Goal: Check status: Check status

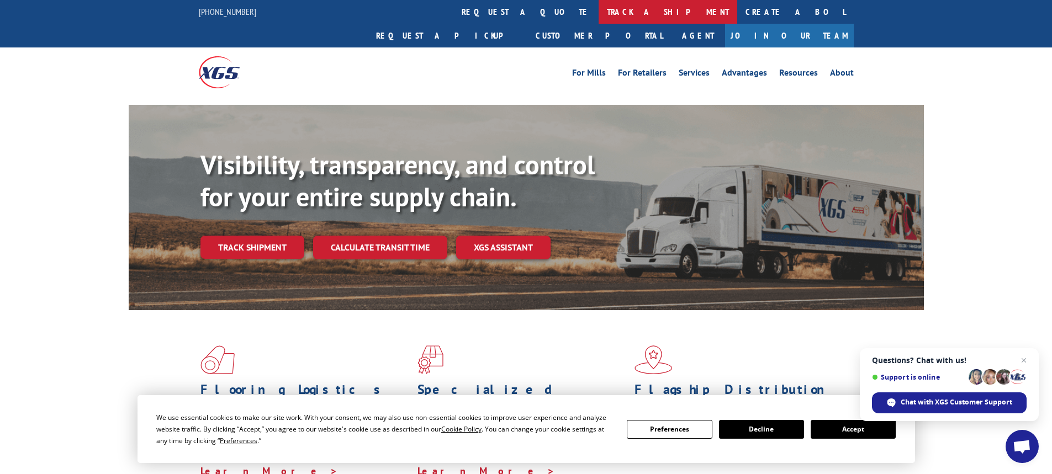
click at [598, 13] on link "track a shipment" at bounding box center [667, 12] width 139 height 24
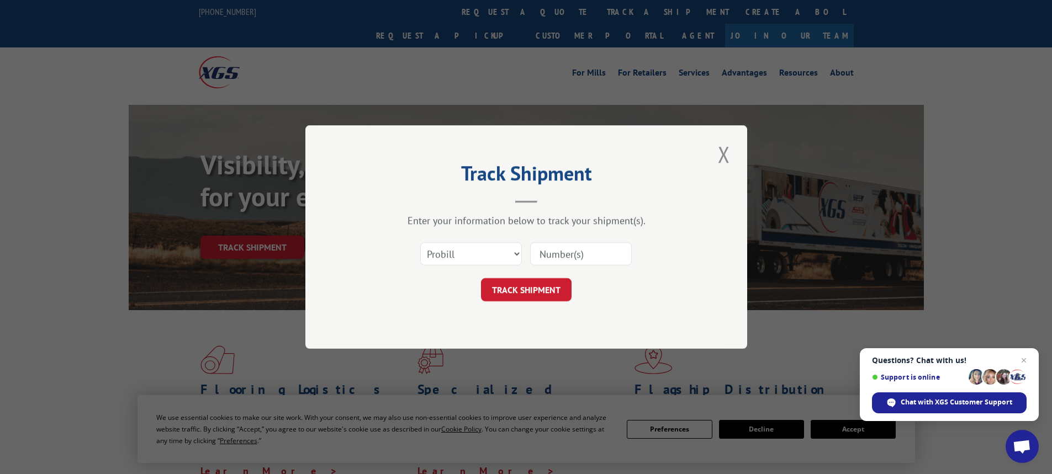
click at [579, 255] on input at bounding box center [581, 253] width 102 height 23
type input "524587357"
click at [531, 287] on button "TRACK SHIPMENT" at bounding box center [526, 289] width 91 height 23
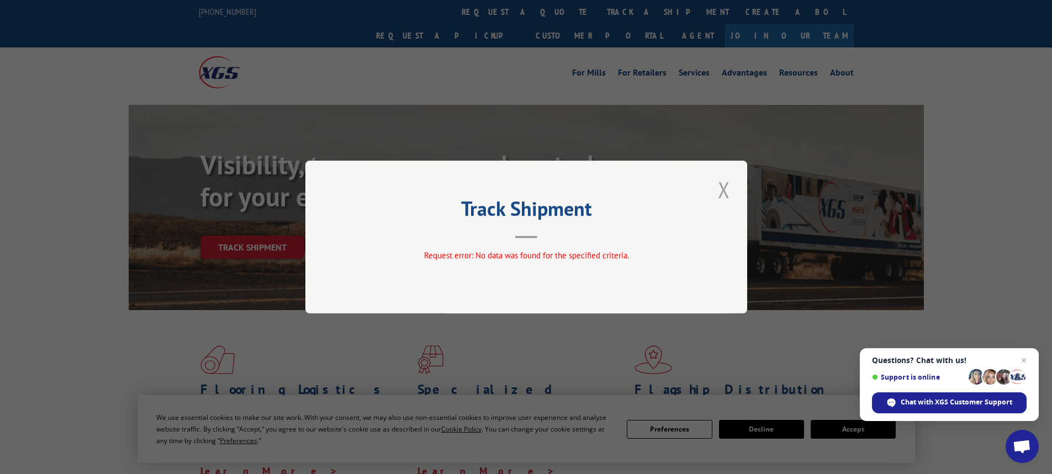
click at [725, 187] on button "Close modal" at bounding box center [723, 189] width 19 height 30
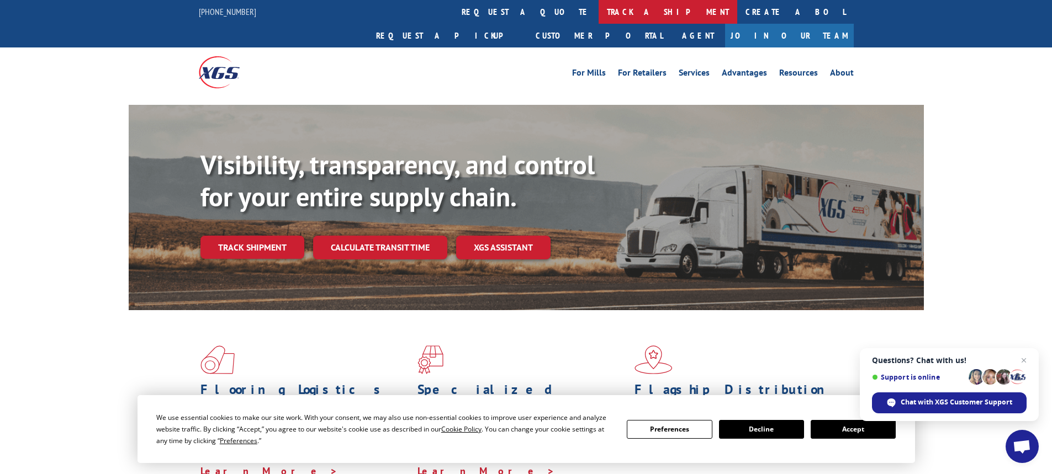
click at [598, 14] on link "track a shipment" at bounding box center [667, 12] width 139 height 24
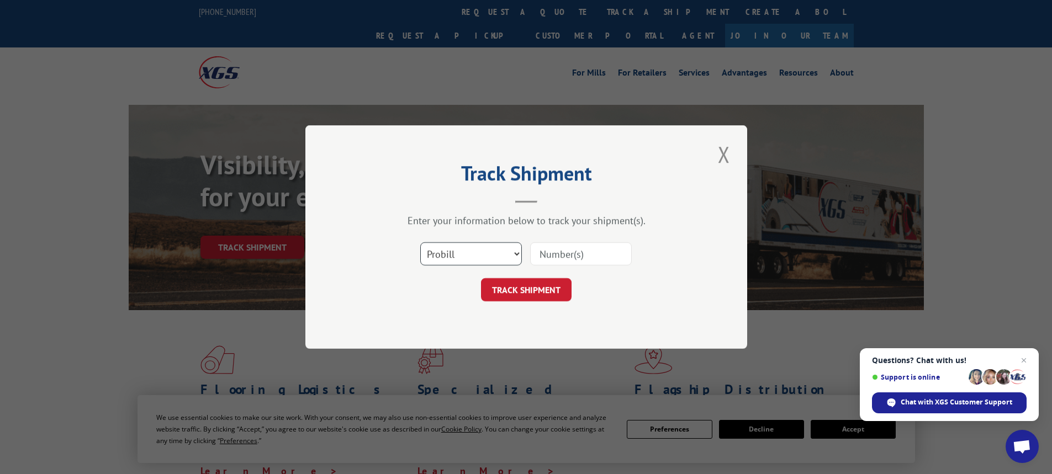
click at [513, 253] on select "Select category... Probill BOL PO" at bounding box center [471, 253] width 102 height 23
select select "bol"
click at [420, 242] on select "Select category... Probill BOL PO" at bounding box center [471, 253] width 102 height 23
click at [559, 253] on input at bounding box center [581, 253] width 102 height 23
type input "524587357"
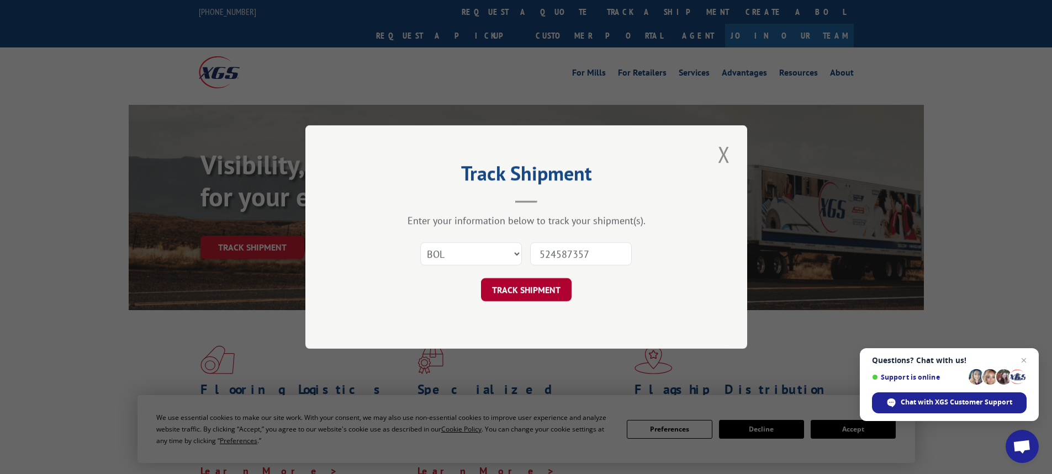
click at [523, 284] on button "TRACK SHIPMENT" at bounding box center [526, 289] width 91 height 23
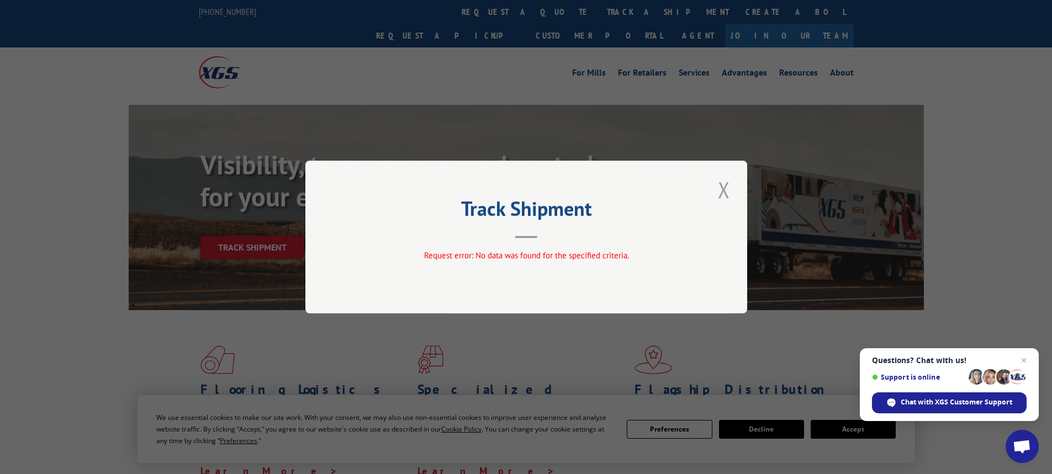
click at [721, 185] on button "Close modal" at bounding box center [723, 189] width 19 height 30
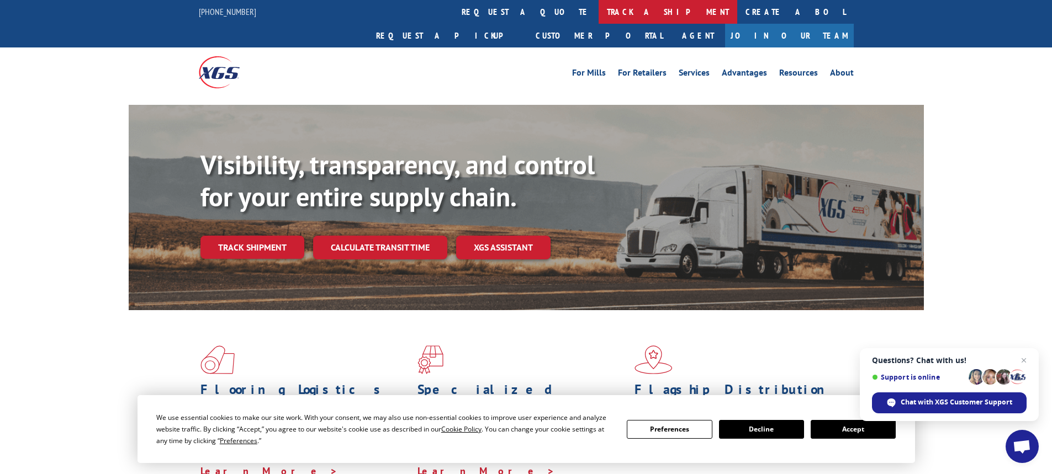
click at [598, 11] on link "track a shipment" at bounding box center [667, 12] width 139 height 24
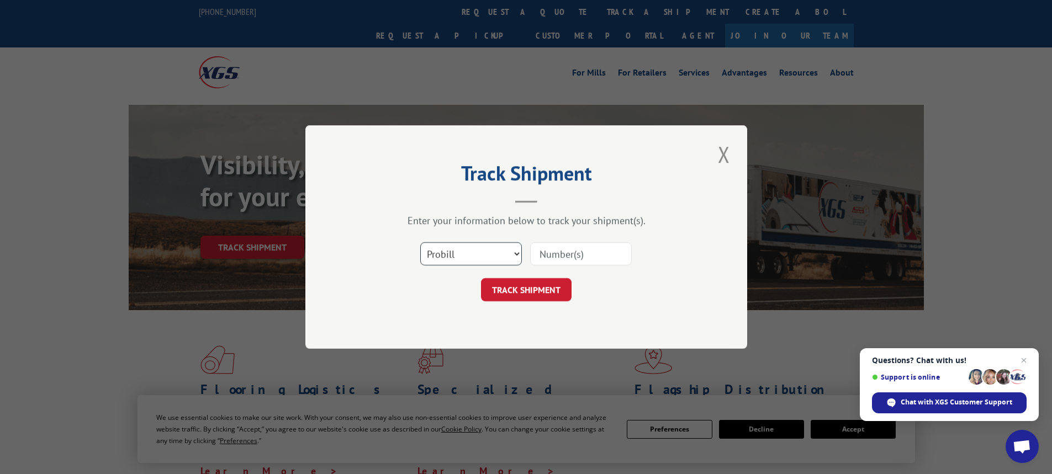
click at [511, 254] on select "Select category... Probill BOL PO" at bounding box center [471, 253] width 102 height 23
select select "po"
click at [420, 242] on select "Select category... Probill BOL PO" at bounding box center [471, 253] width 102 height 23
click at [555, 251] on input at bounding box center [581, 253] width 102 height 23
type input "524587357"
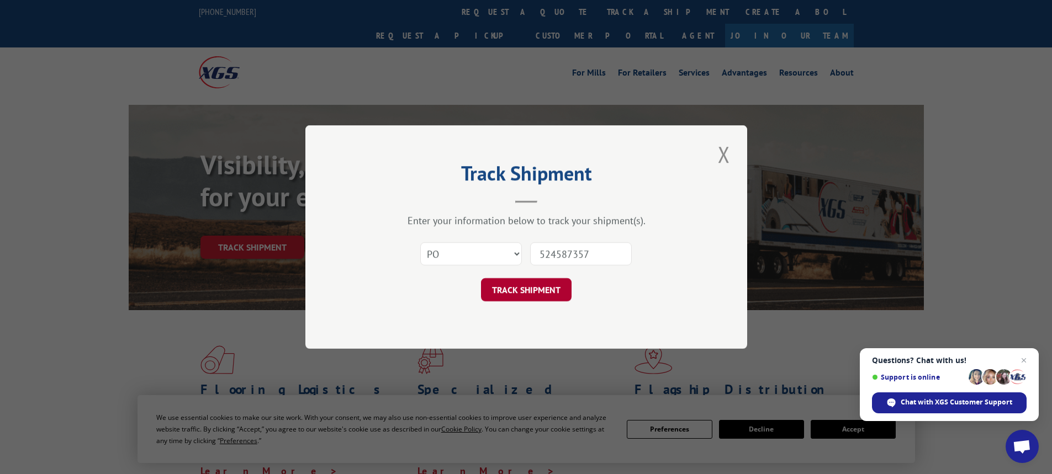
click at [534, 288] on button "TRACK SHIPMENT" at bounding box center [526, 289] width 91 height 23
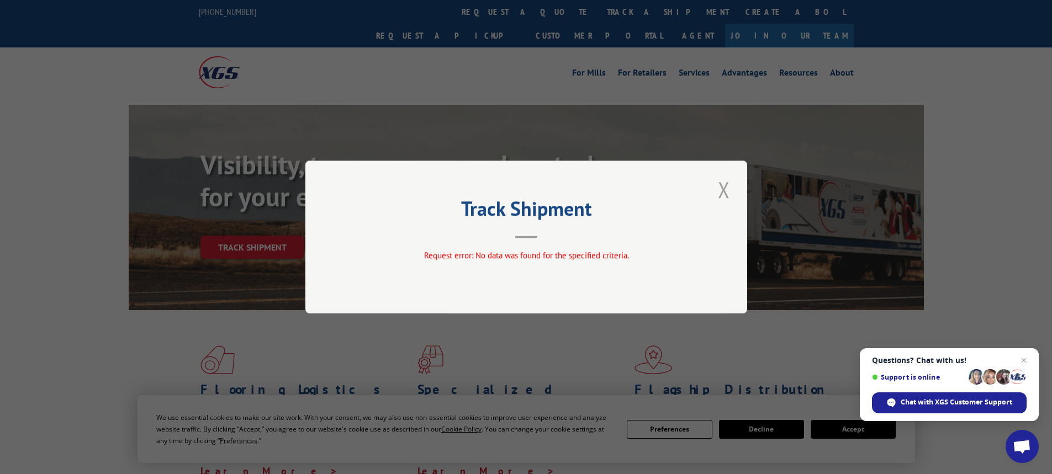
click at [719, 185] on button "Close modal" at bounding box center [723, 189] width 19 height 30
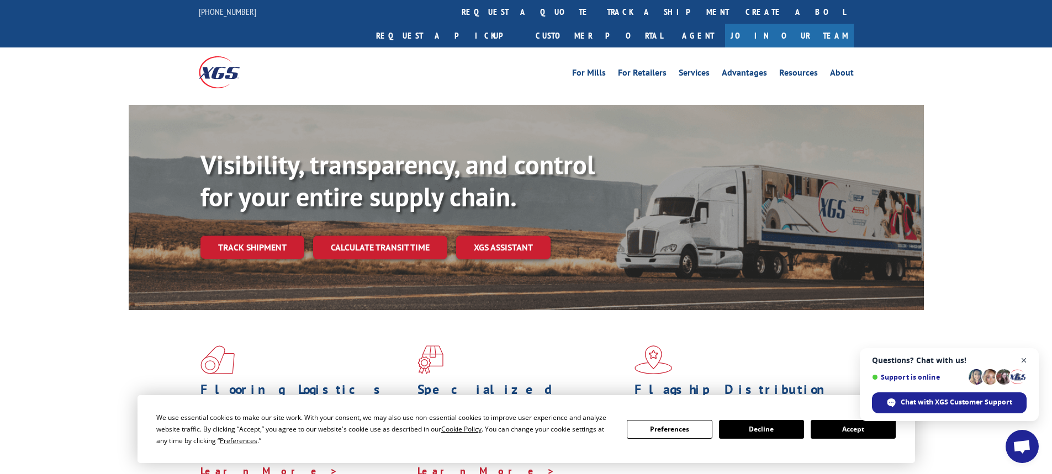
click at [1025, 357] on span "Open chat" at bounding box center [1024, 361] width 14 height 14
